Goal: Obtain resource: Download file/media

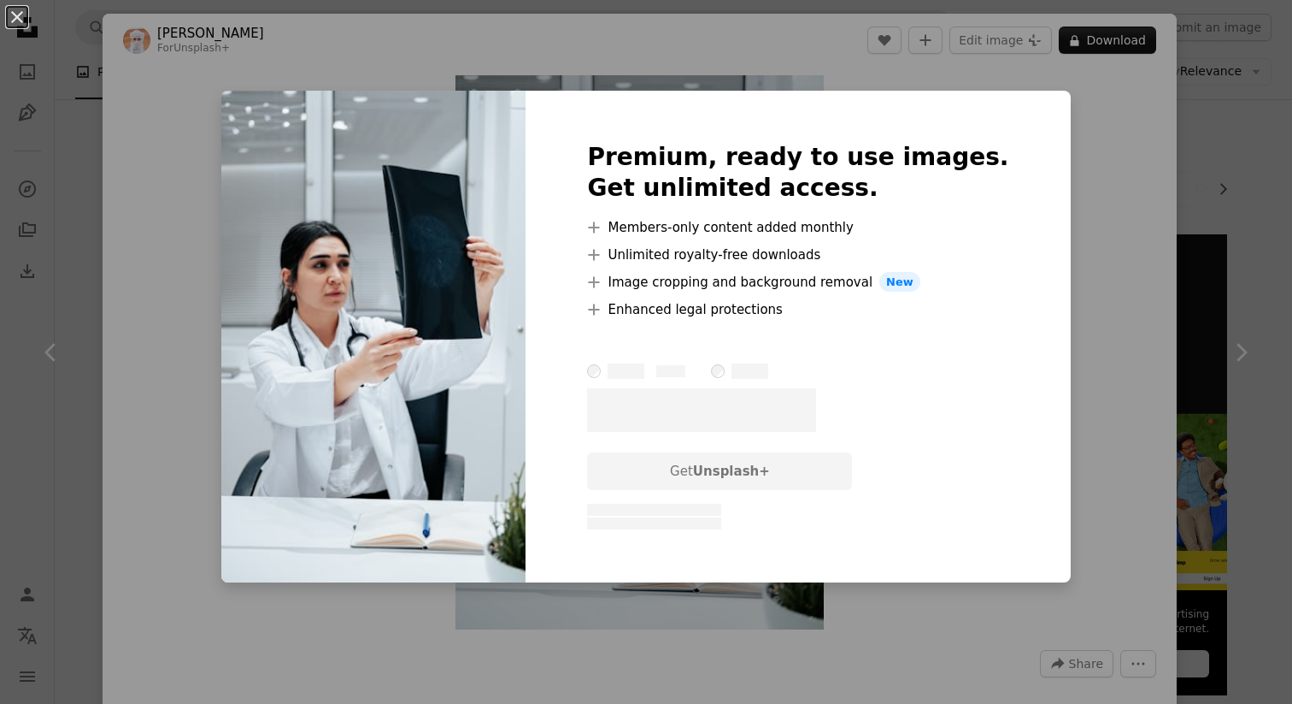
scroll to position [1493, 0]
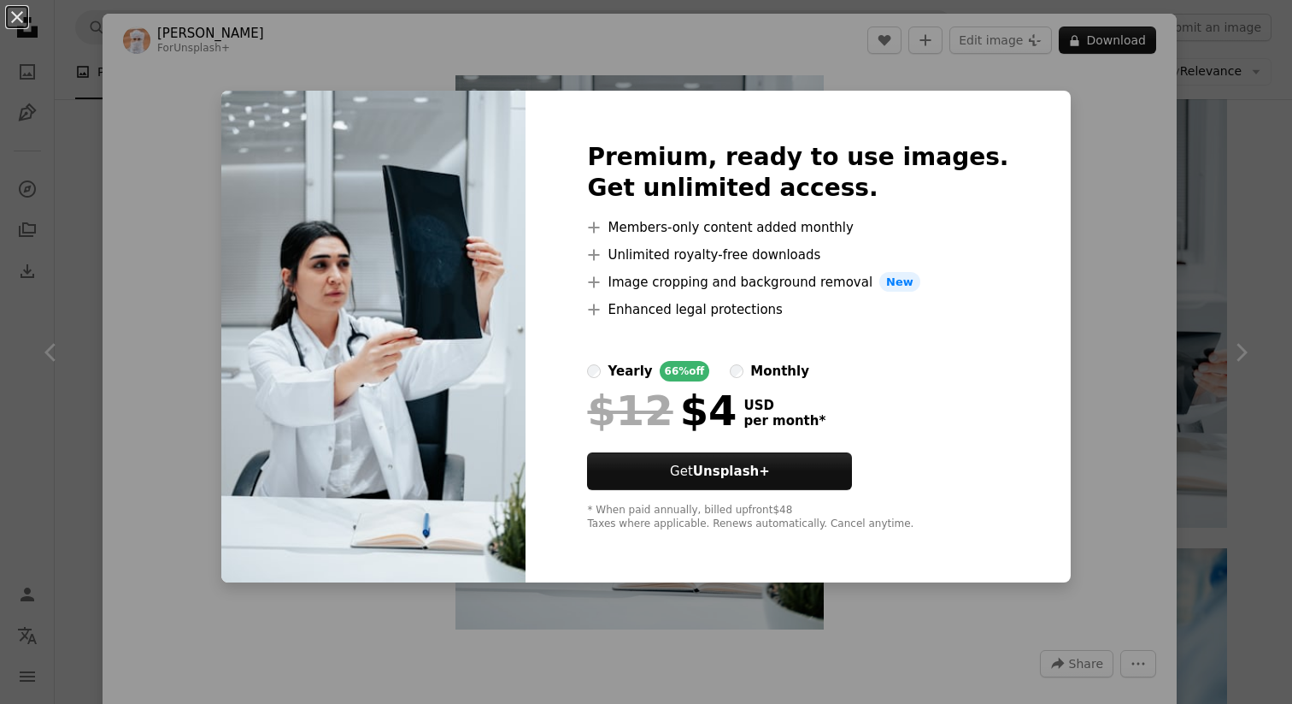
click at [1088, 91] on div "An X shape Premium, ready to use images. Get unlimited access. A plus sign Memb…" at bounding box center [646, 352] width 1292 height 704
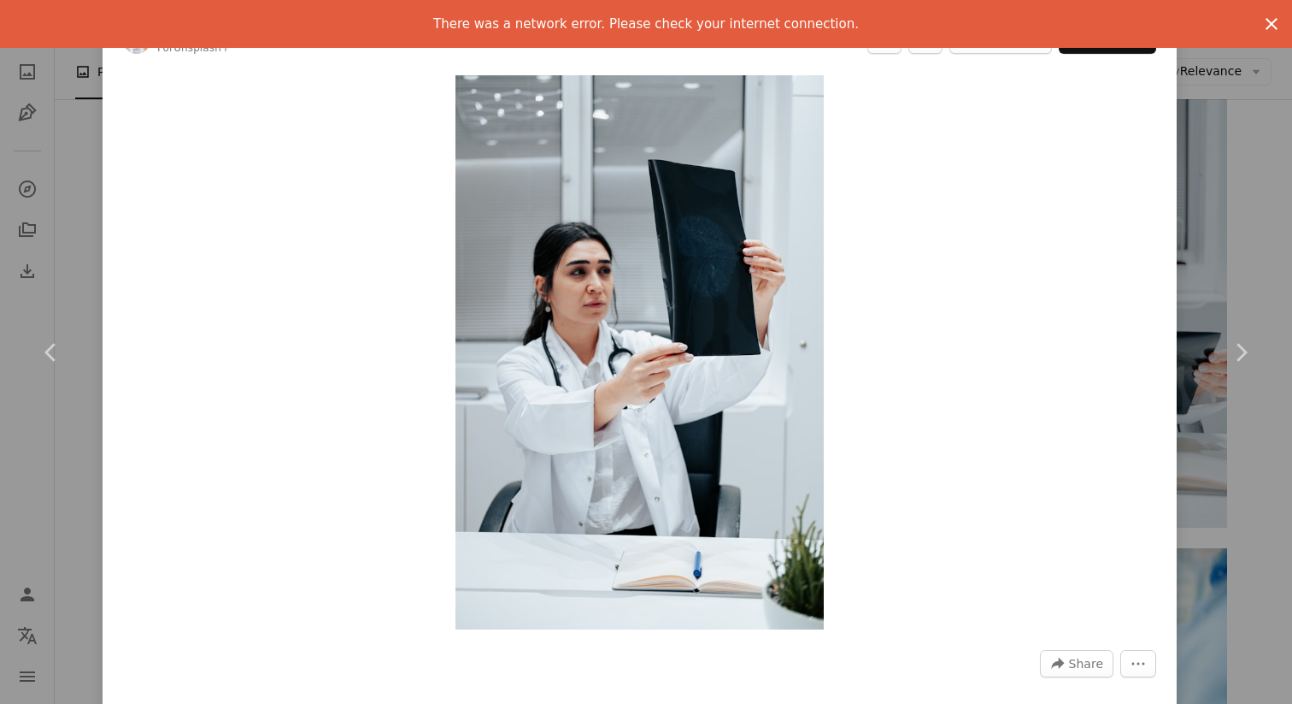
click at [1272, 25] on icon "button" at bounding box center [1272, 24] width 12 height 12
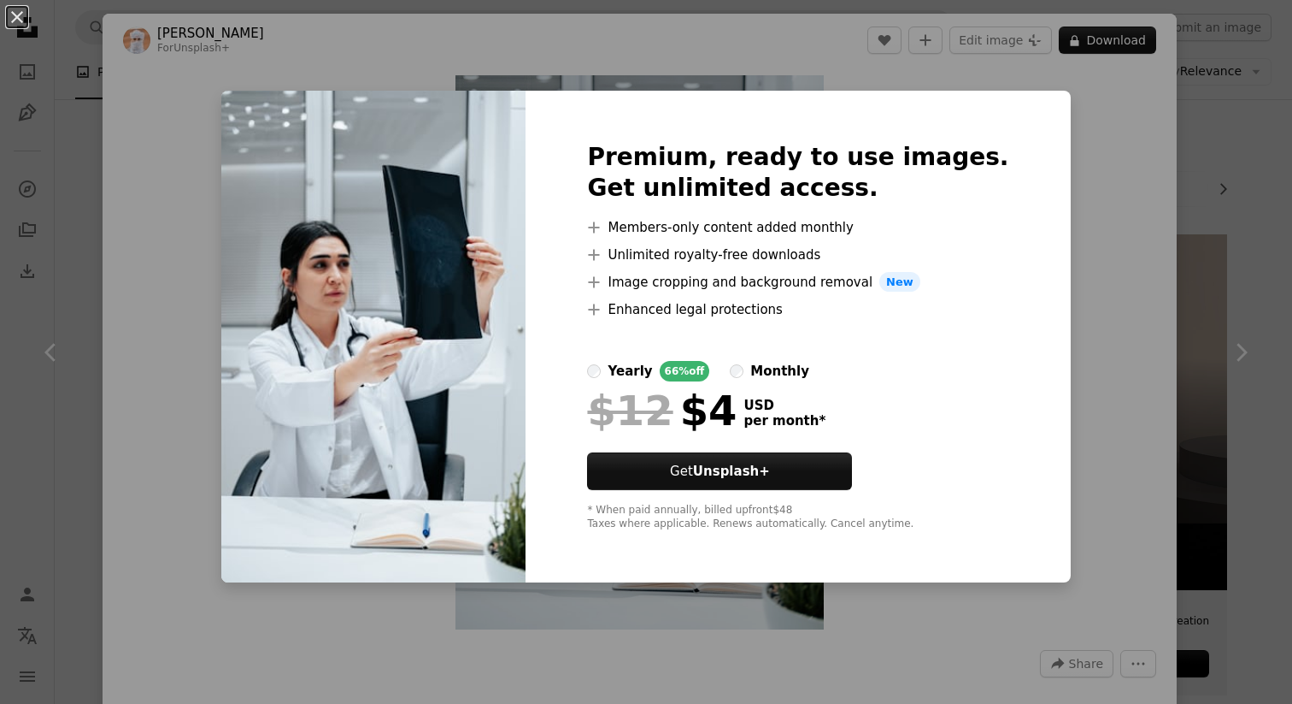
scroll to position [418, 0]
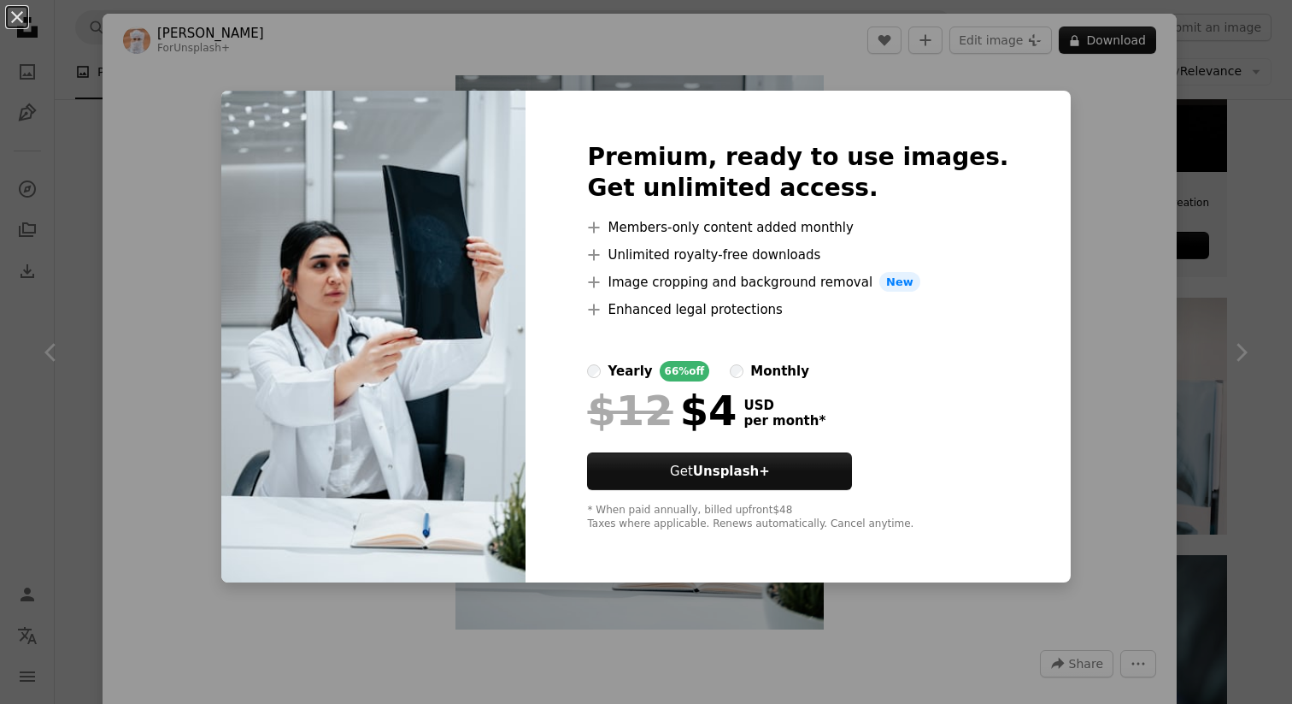
click at [1040, 123] on div "An X shape Premium, ready to use images. Get unlimited access. A plus sign Memb…" at bounding box center [646, 352] width 1292 height 704
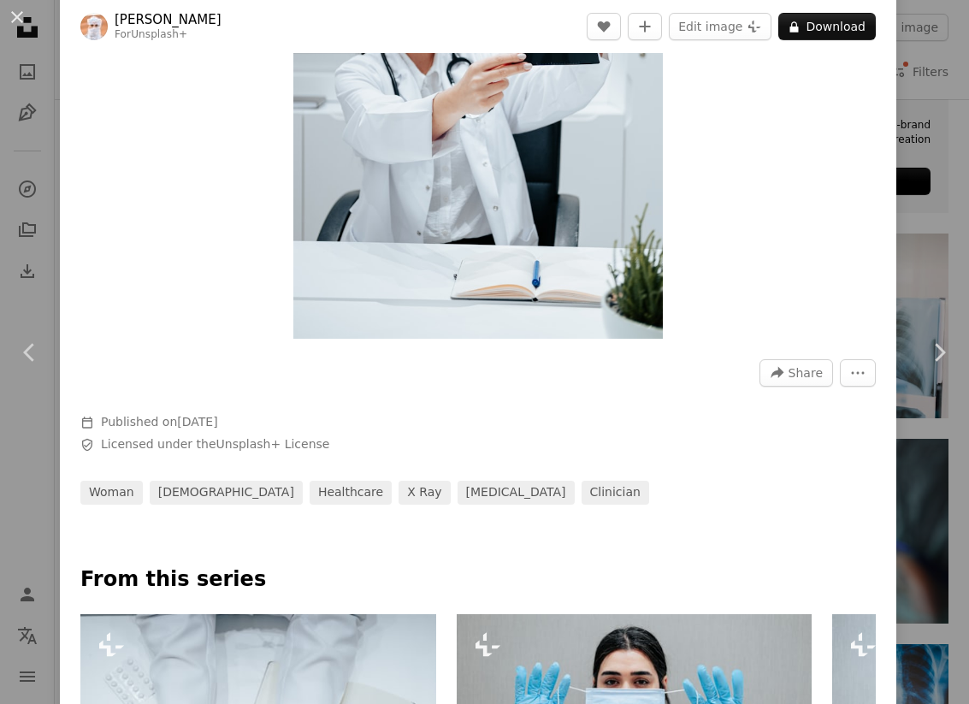
scroll to position [244, 0]
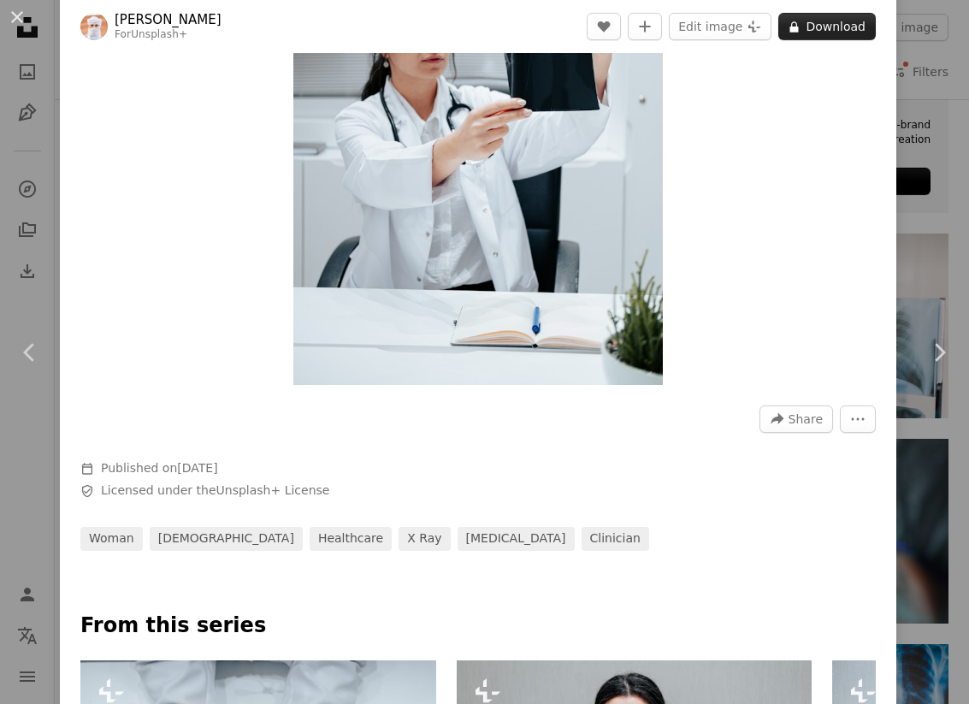
click at [822, 18] on button "A lock Download" at bounding box center [826, 26] width 97 height 27
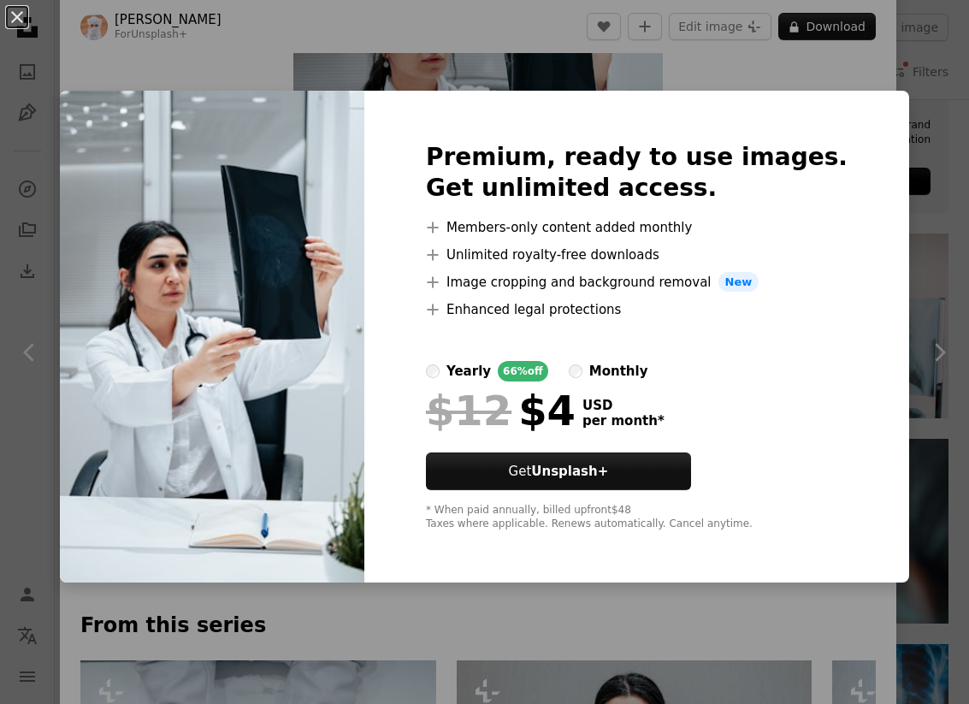
click at [815, 65] on div "An X shape Premium, ready to use images. Get unlimited access. A plus sign Memb…" at bounding box center [484, 352] width 969 height 704
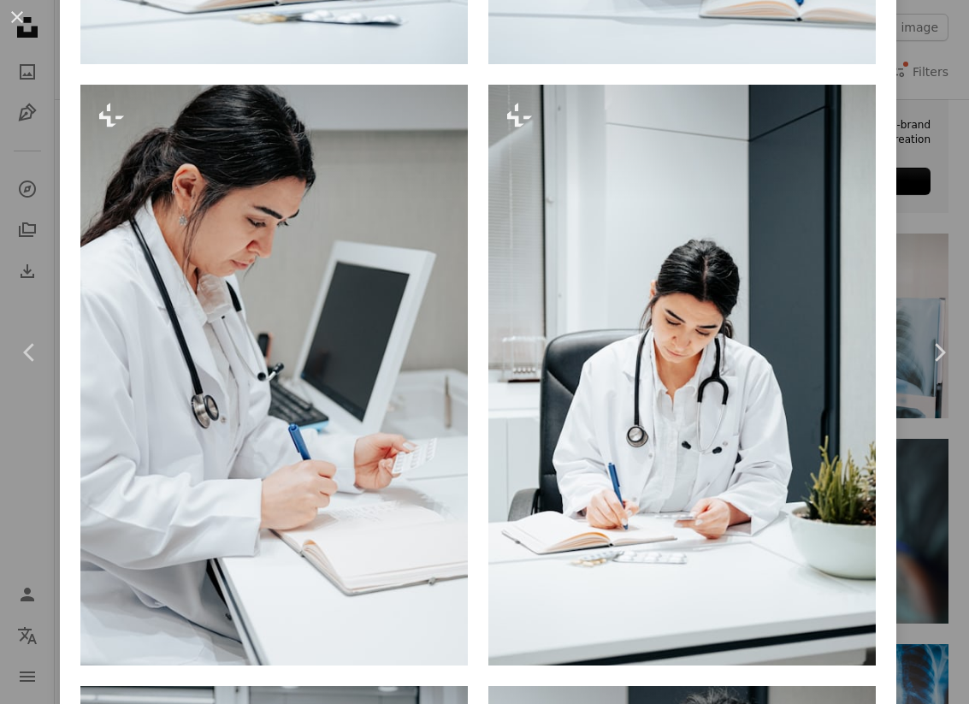
scroll to position [2673, 0]
